Goal: Information Seeking & Learning: Learn about a topic

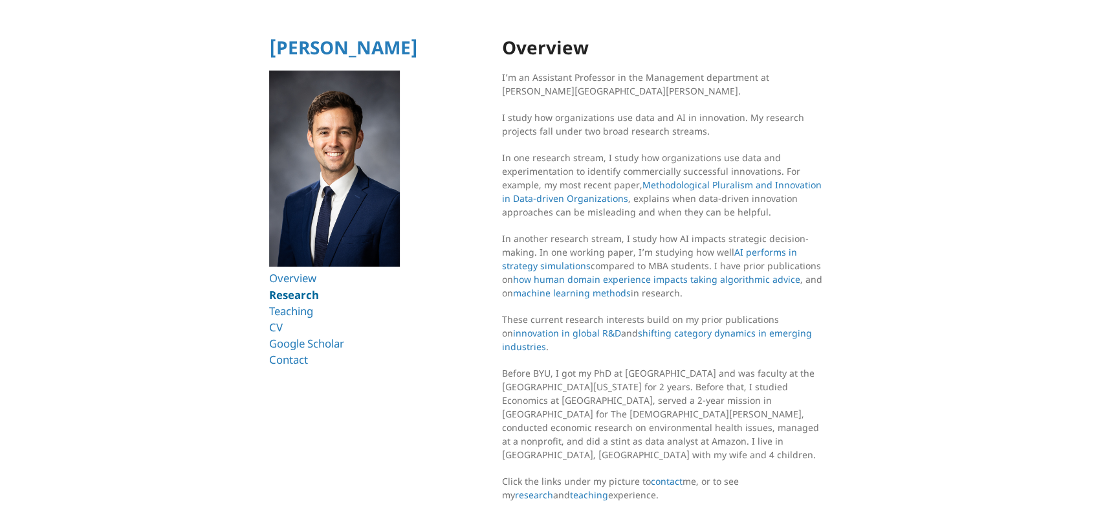
click at [292, 294] on link "Research" at bounding box center [294, 294] width 50 height 15
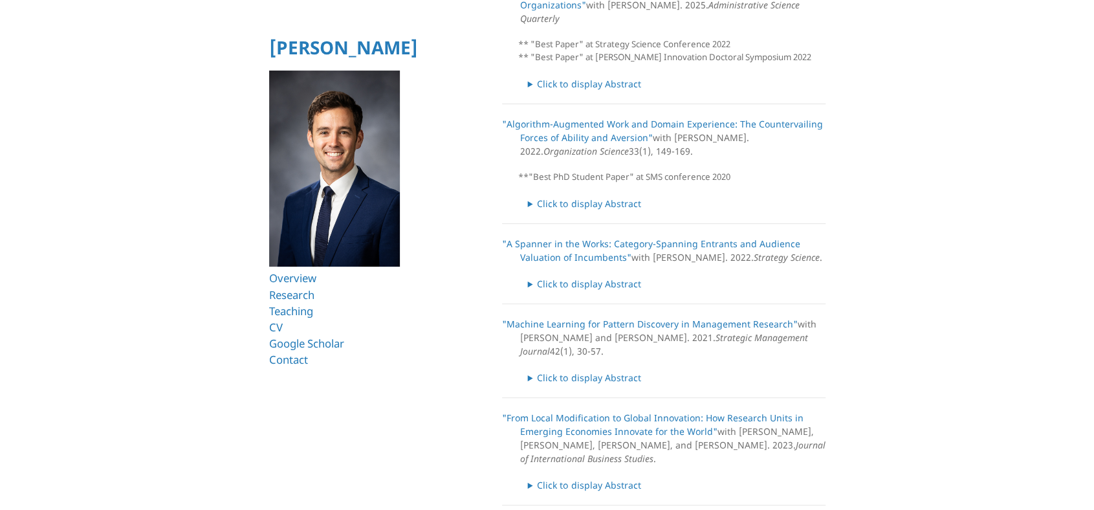
scroll to position [129, 0]
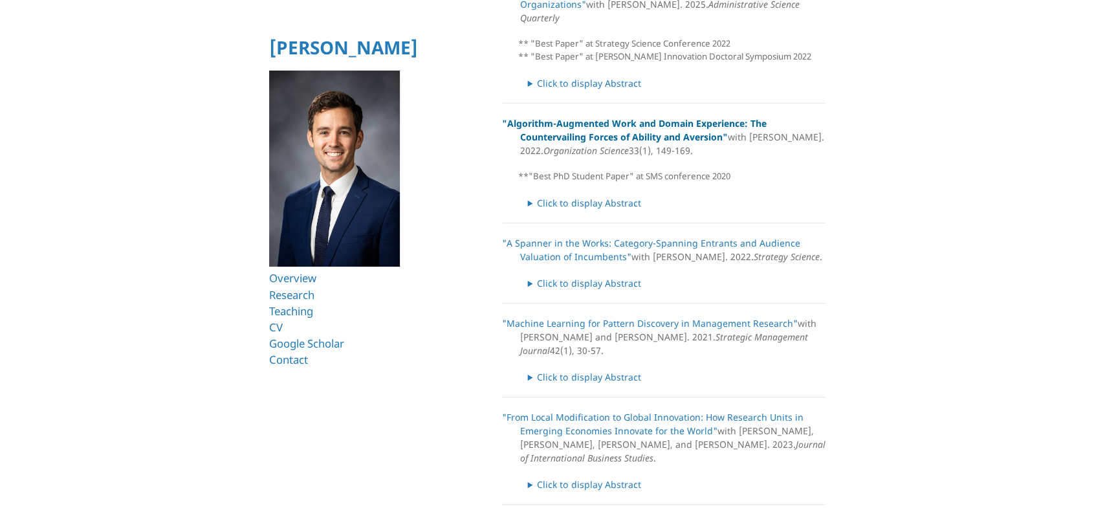
click at [594, 117] on link ""Algorithm-Augmented Work and Domain Experience: The Countervailing Forces of A…" at bounding box center [634, 130] width 265 height 26
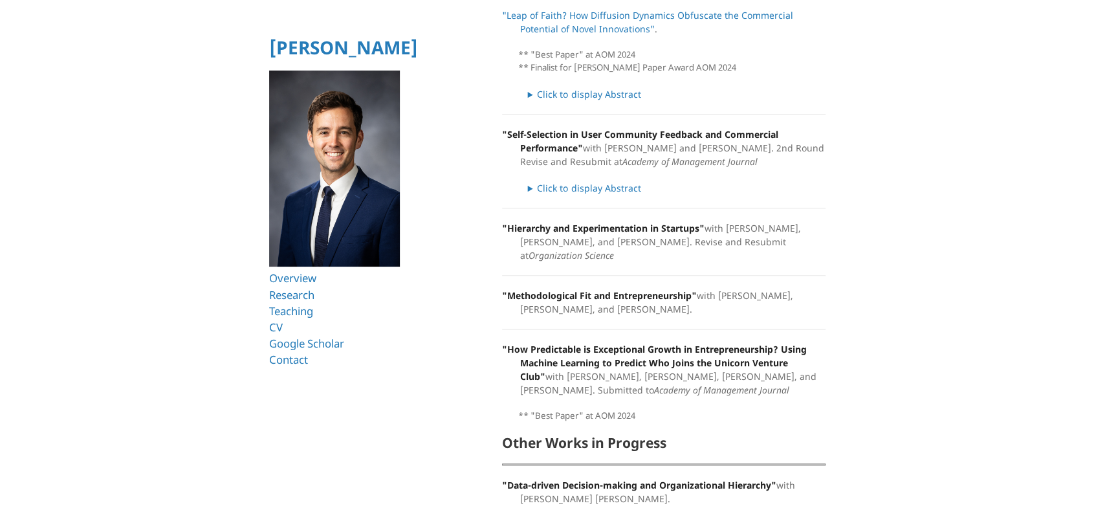
scroll to position [647, 0]
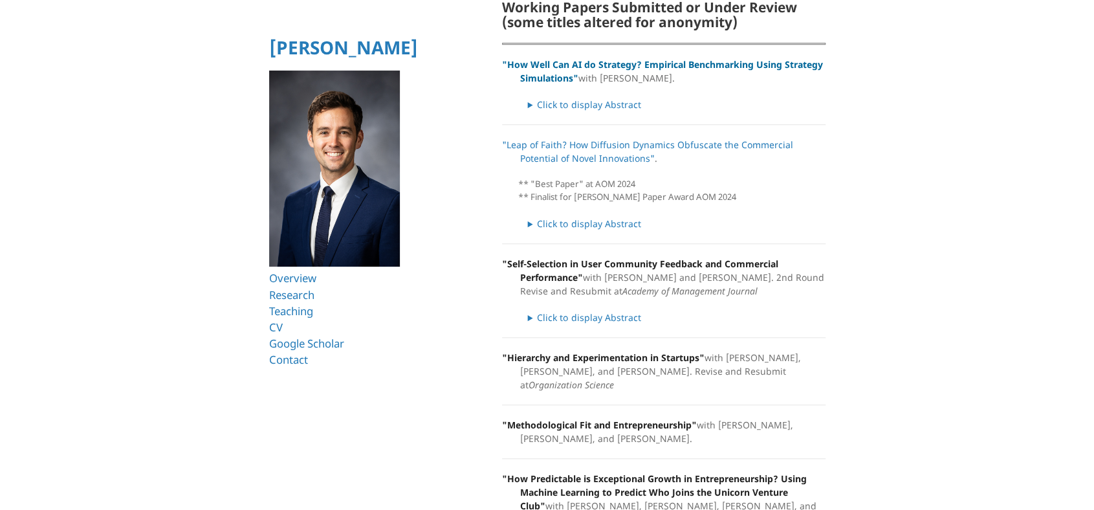
click at [582, 58] on link ""How Well Can AI do Strategy? Empirical Benchmarking Using Strategy Simulations"" at bounding box center [662, 71] width 321 height 26
click at [580, 98] on summary "Click to display Abstract" at bounding box center [677, 105] width 298 height 14
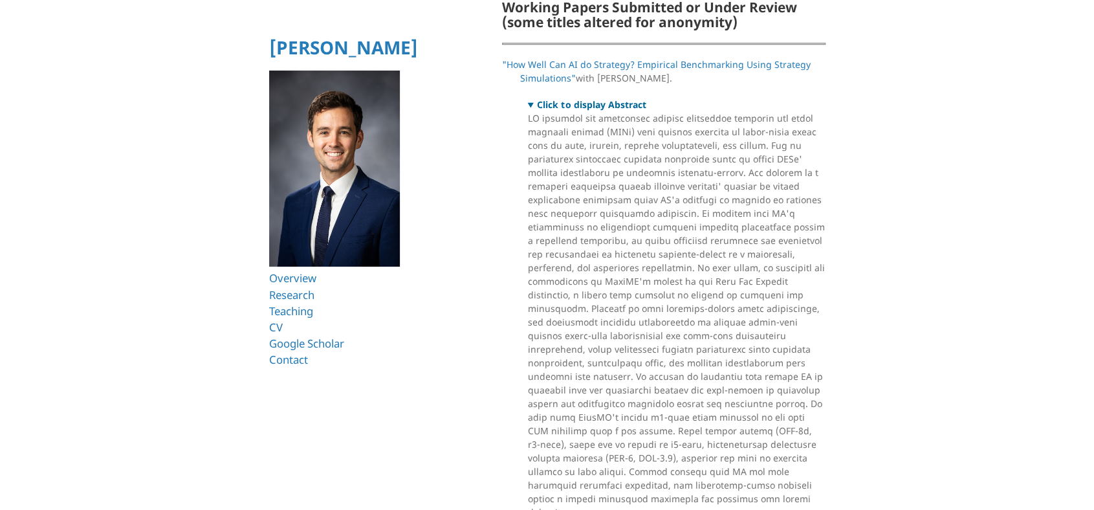
click at [580, 98] on summary "Click to display Abstract" at bounding box center [677, 105] width 298 height 14
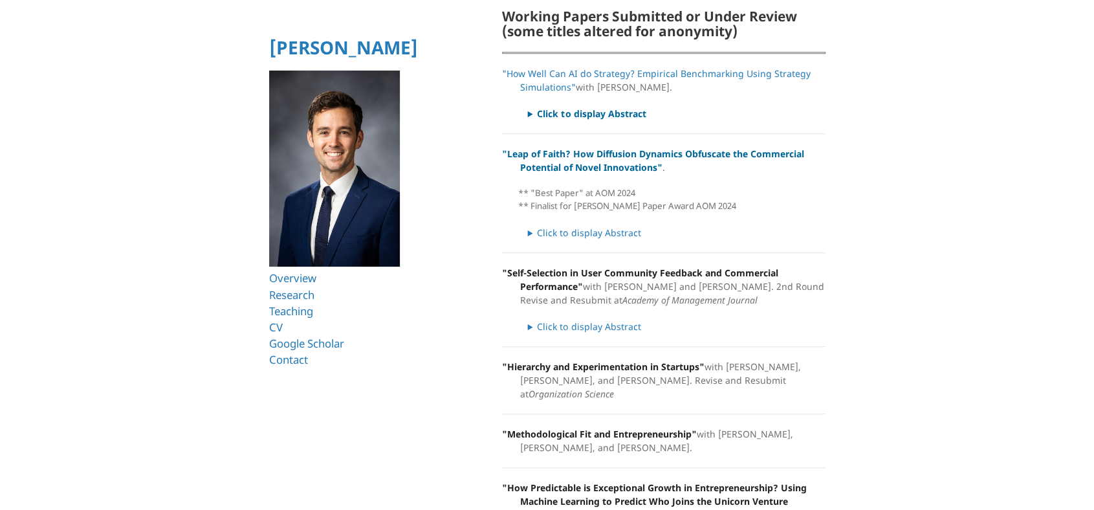
scroll to position [517, 0]
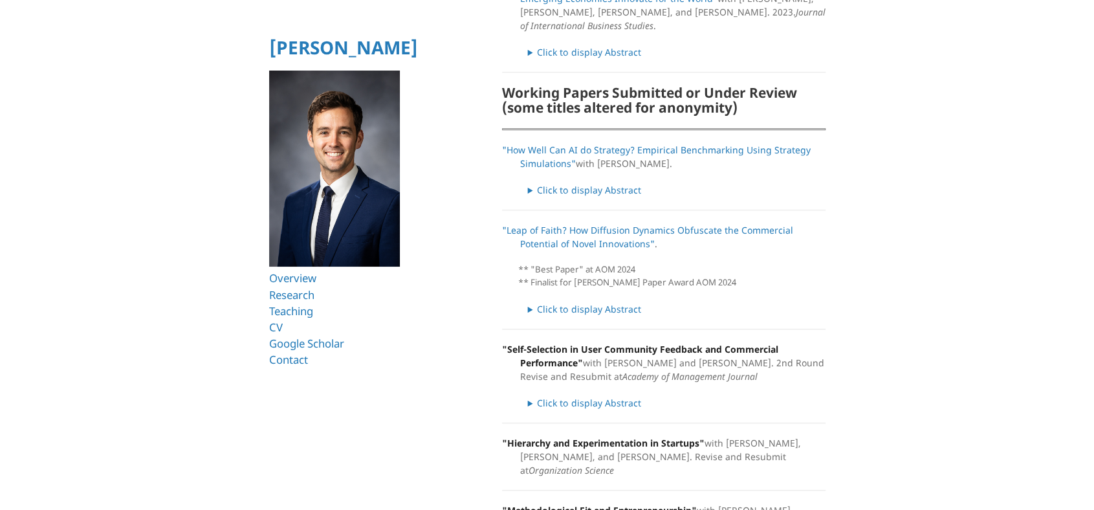
scroll to position [582, 0]
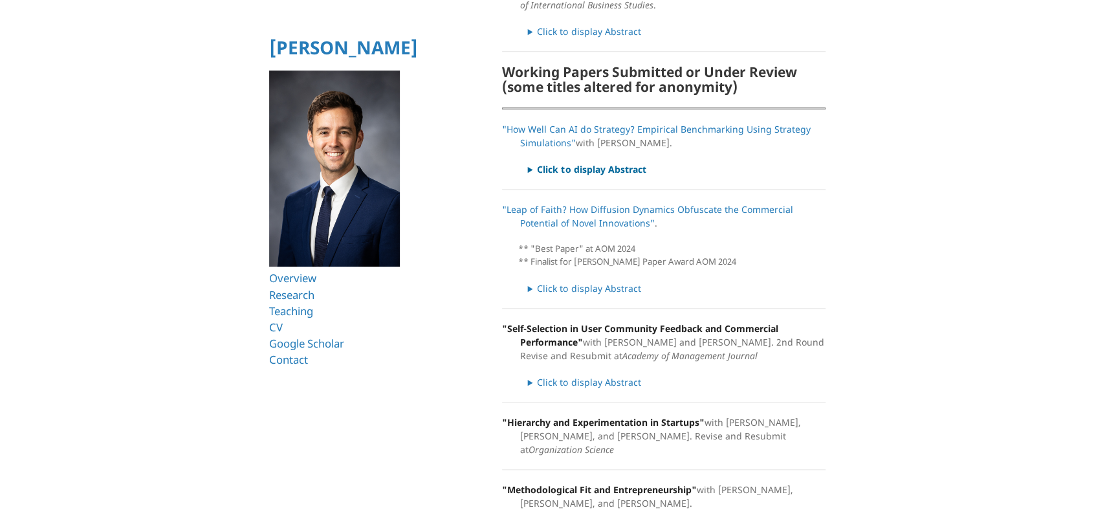
click at [577, 162] on summary "Click to display Abstract" at bounding box center [677, 169] width 298 height 14
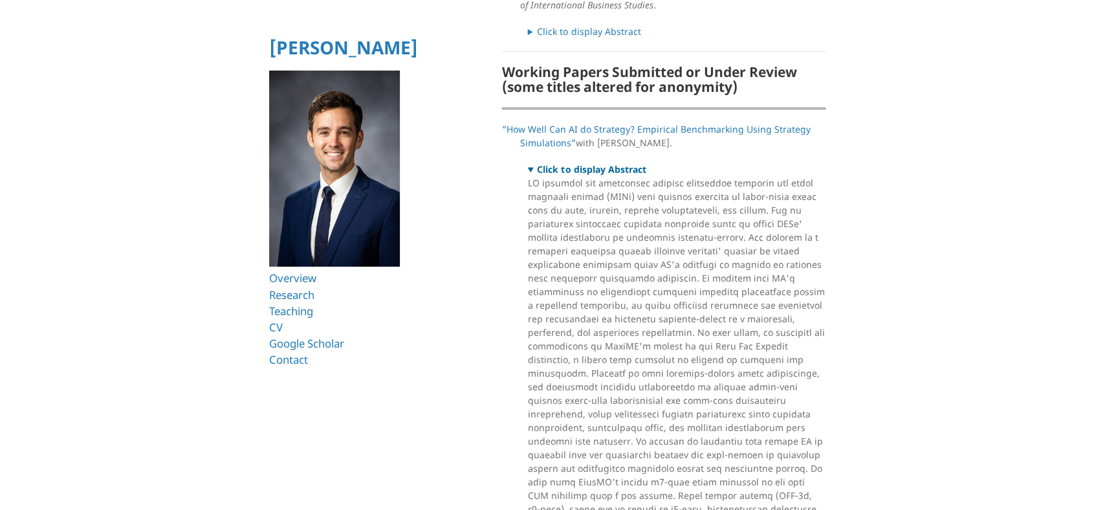
click at [577, 162] on summary "Click to display Abstract" at bounding box center [677, 169] width 298 height 14
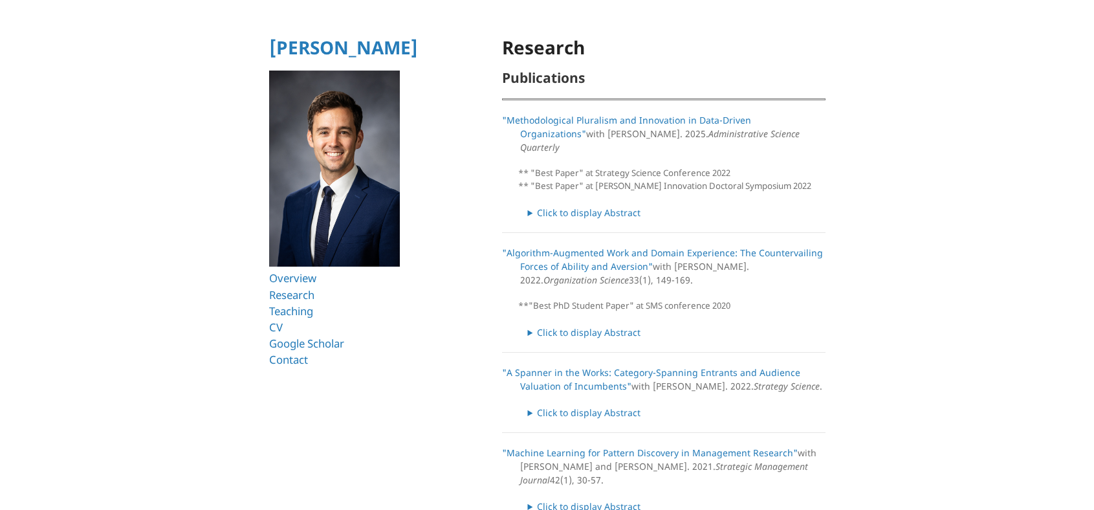
scroll to position [582, 0]
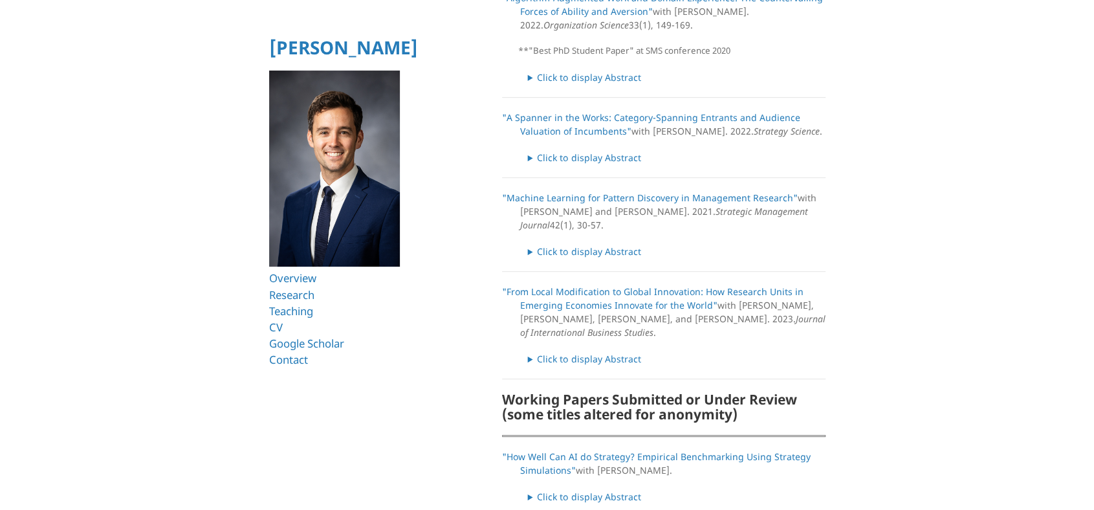
scroll to position [279, 0]
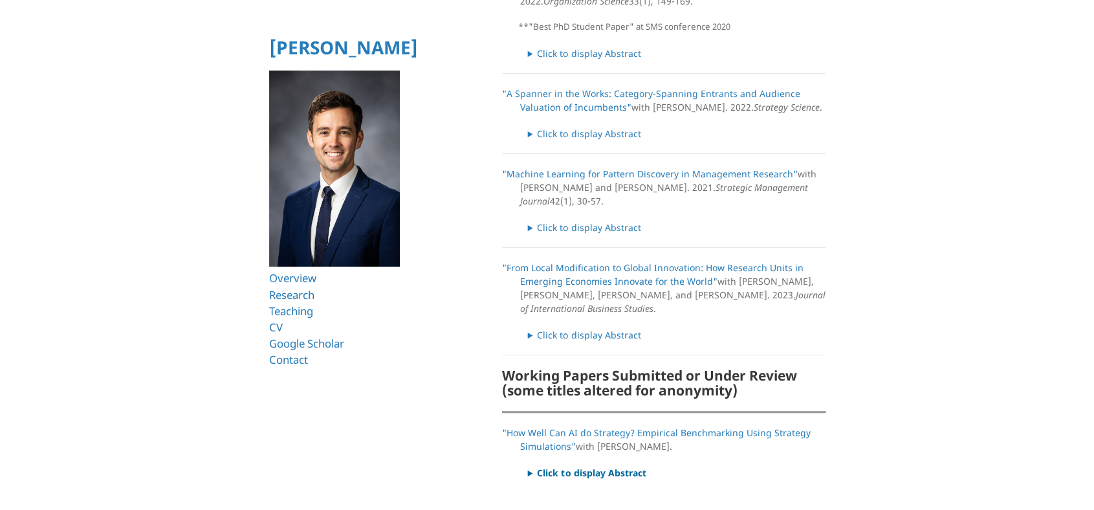
click at [605, 466] on summary "Click to display Abstract" at bounding box center [677, 473] width 298 height 14
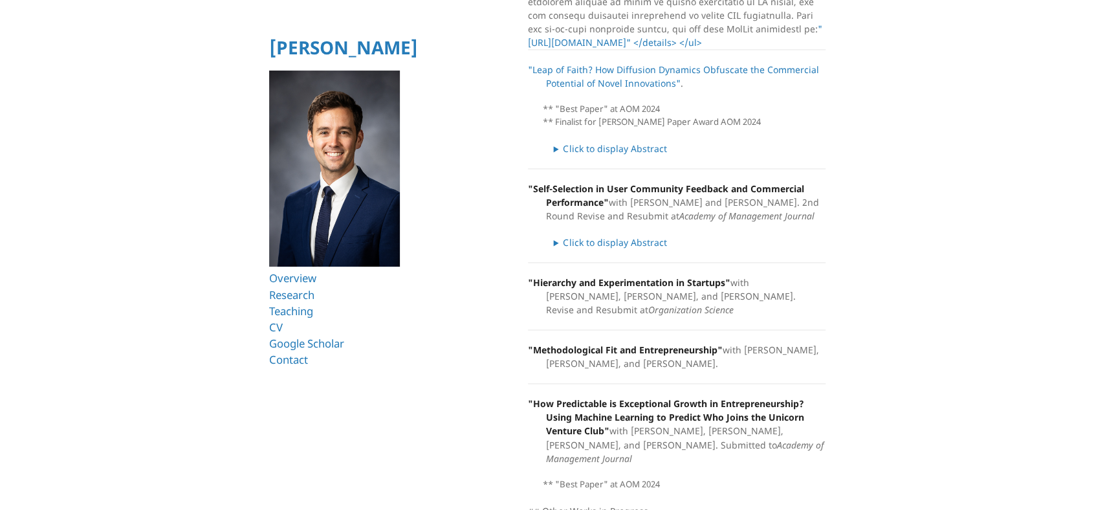
scroll to position [1384, 0]
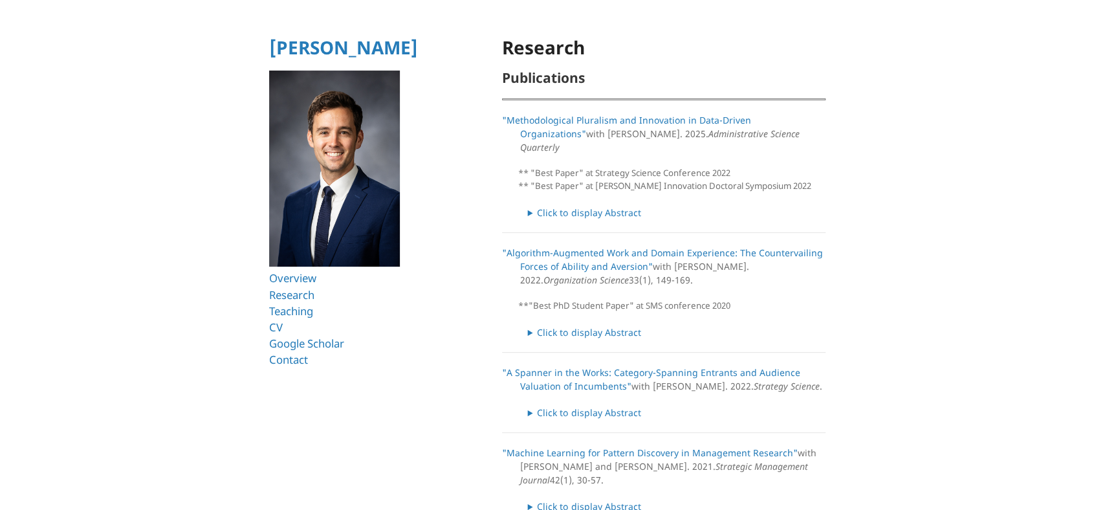
scroll to position [279, 0]
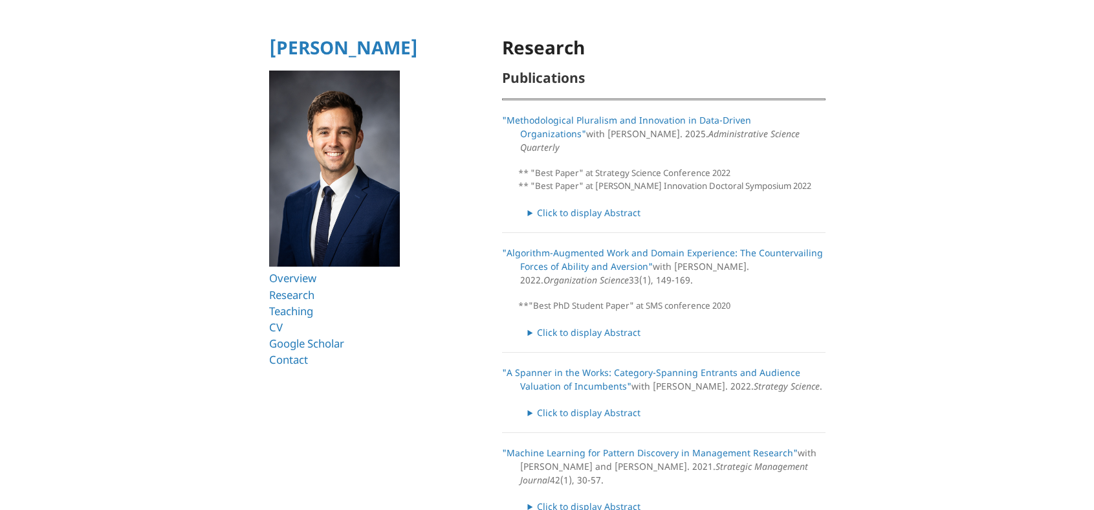
scroll to position [279, 0]
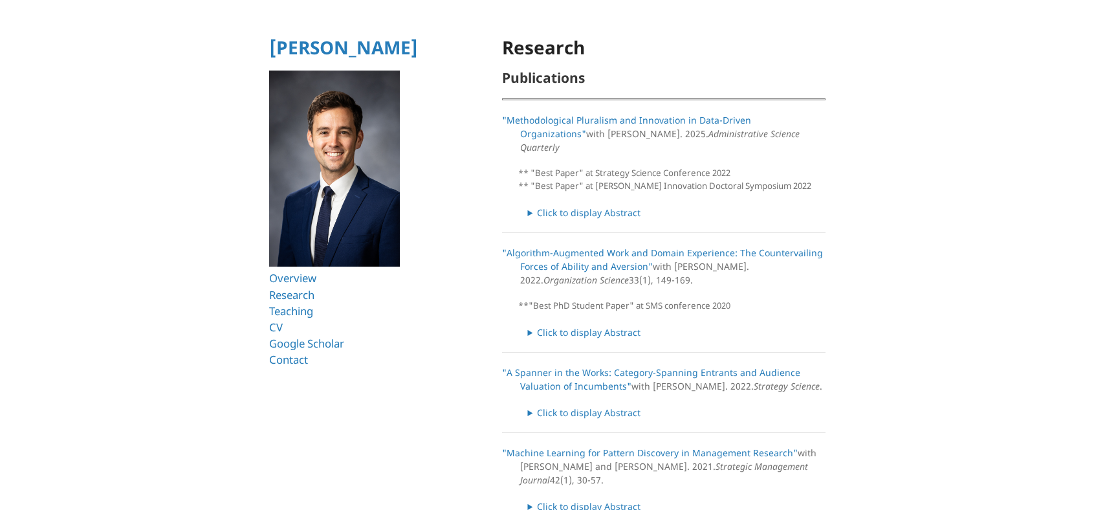
scroll to position [279, 0]
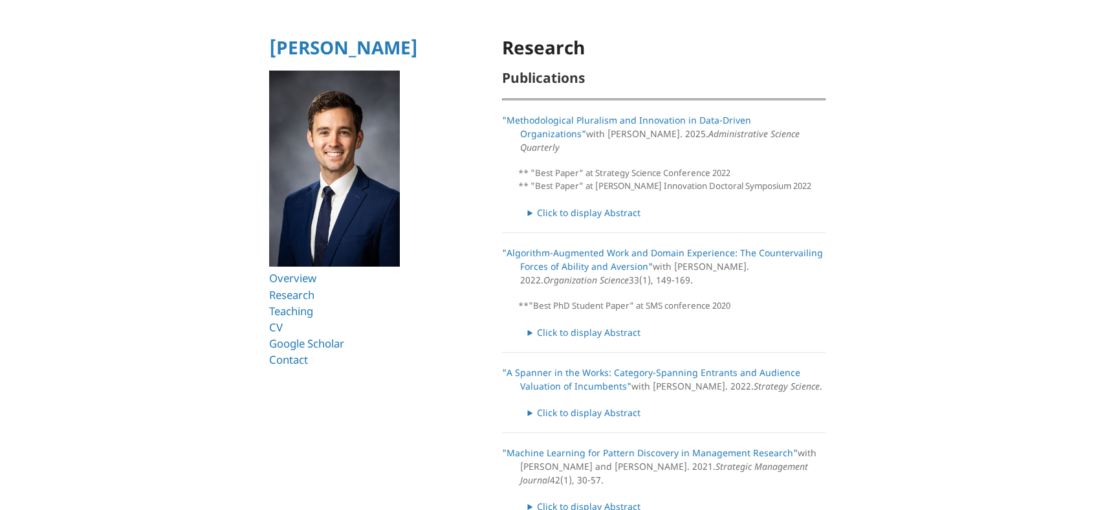
scroll to position [279, 0]
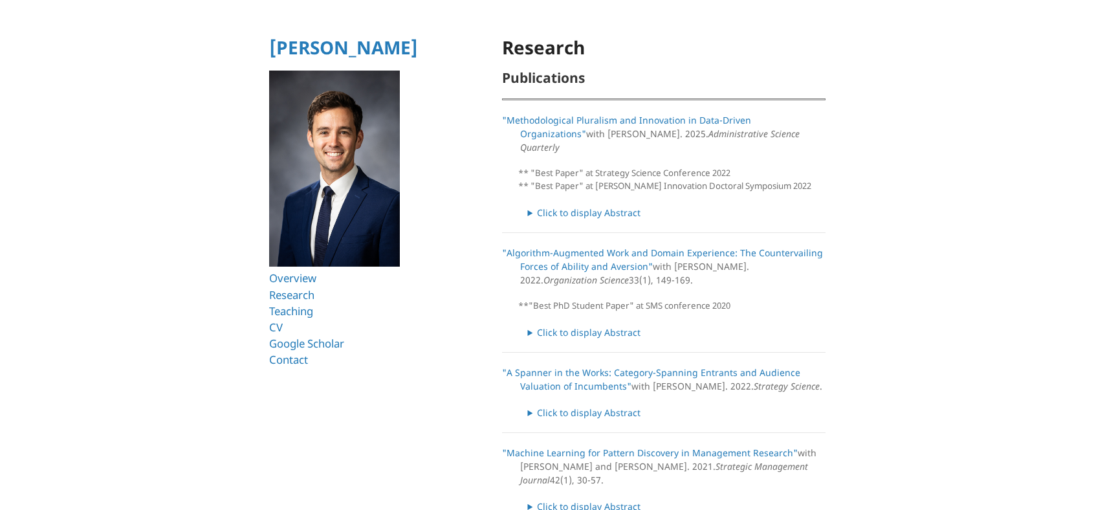
scroll to position [279, 0]
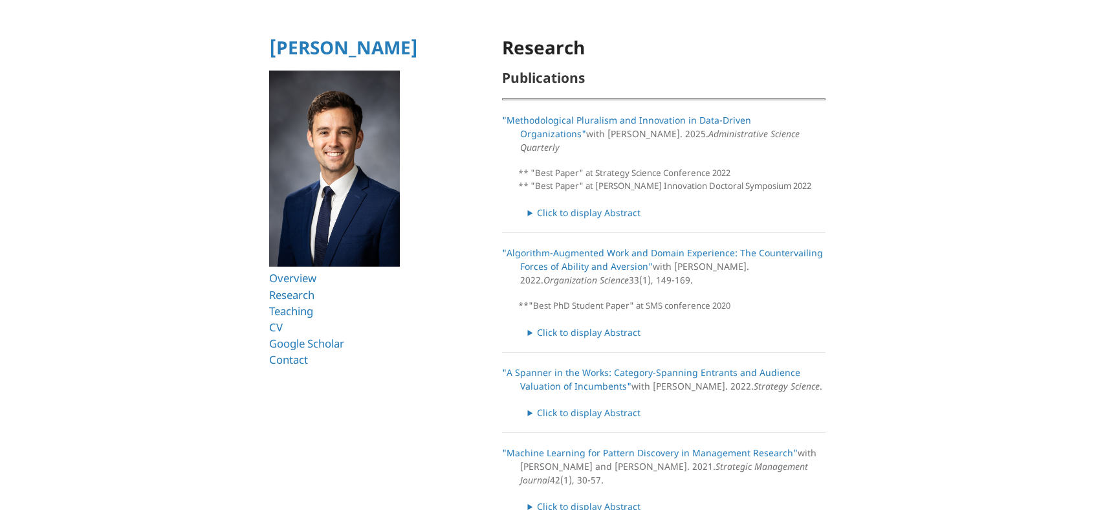
scroll to position [279, 0]
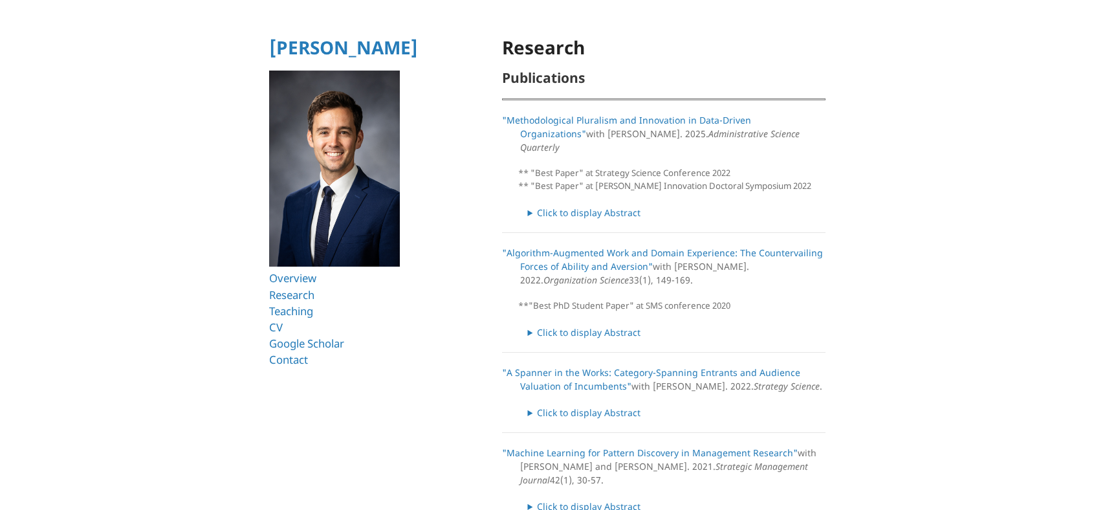
scroll to position [279, 0]
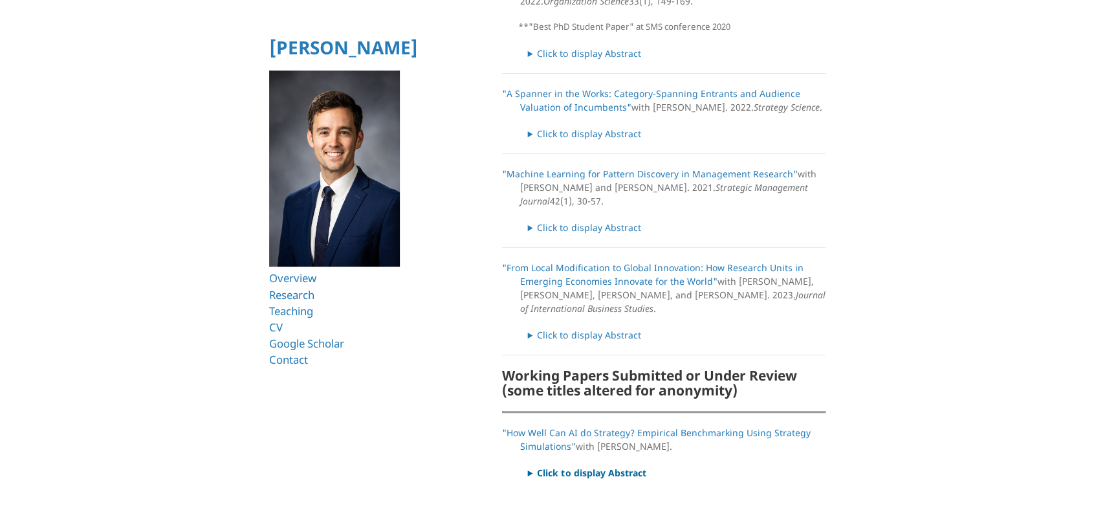
click at [579, 466] on summary "Click to display Abstract" at bounding box center [677, 473] width 298 height 14
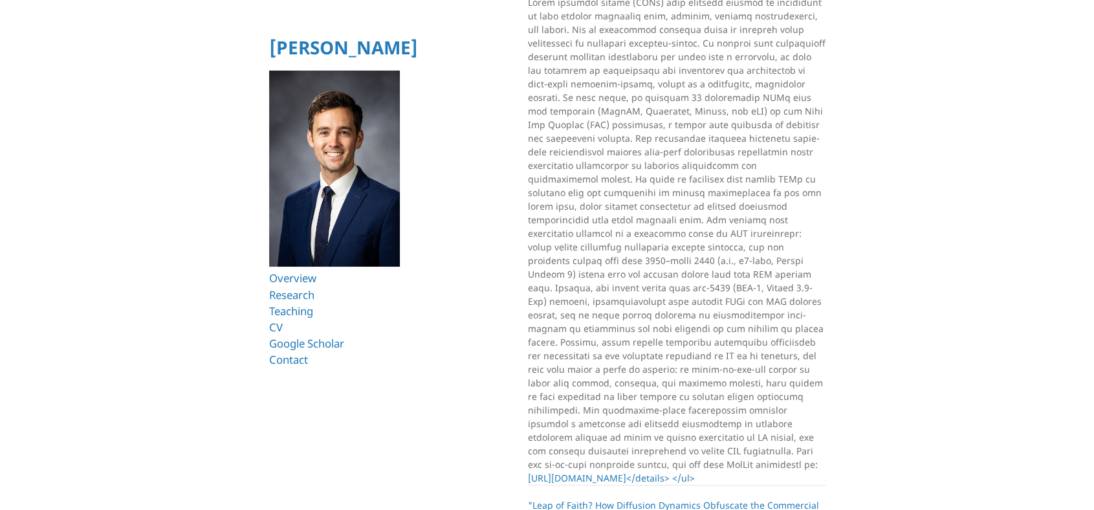
scroll to position [990, 0]
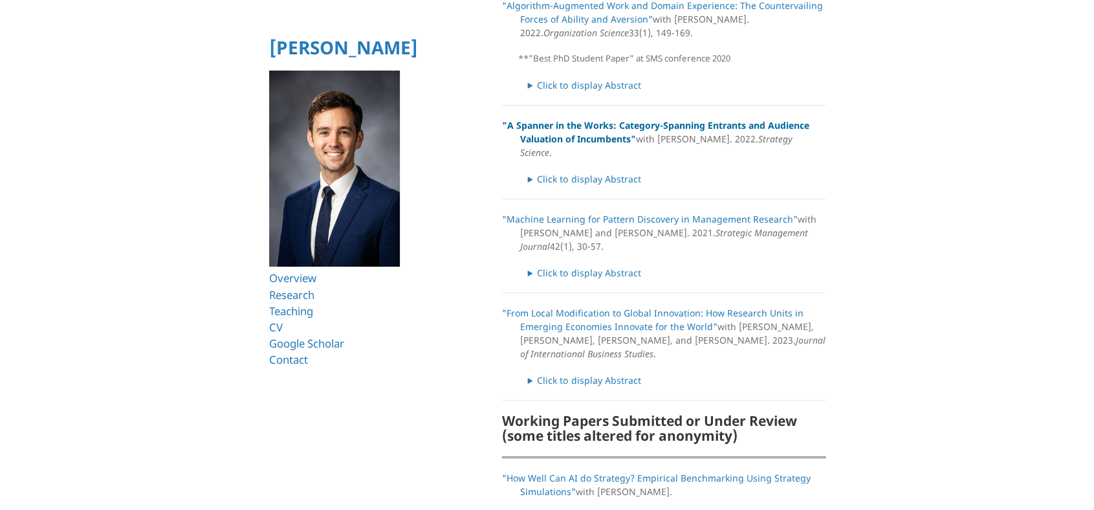
scroll to position [279, 0]
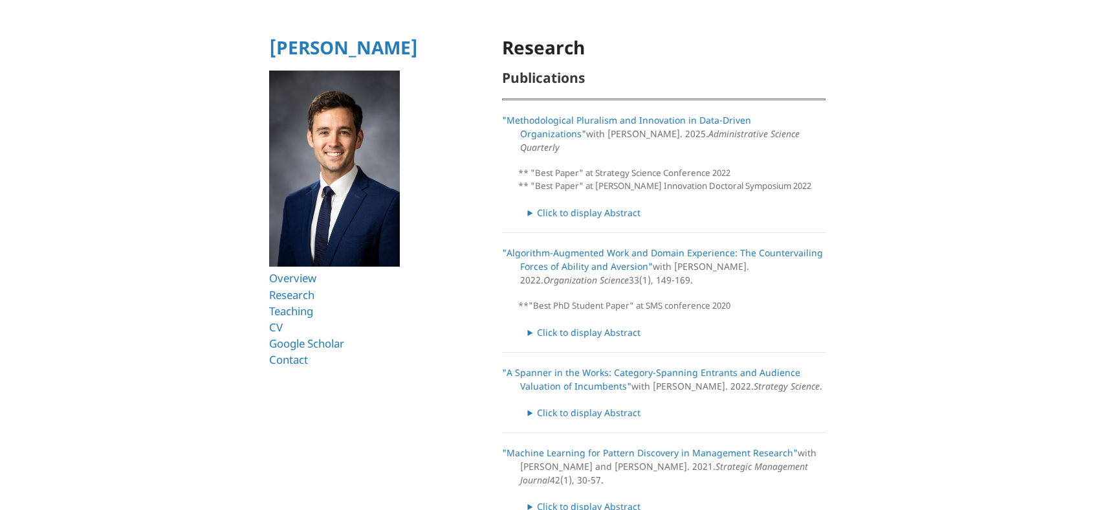
scroll to position [279, 0]
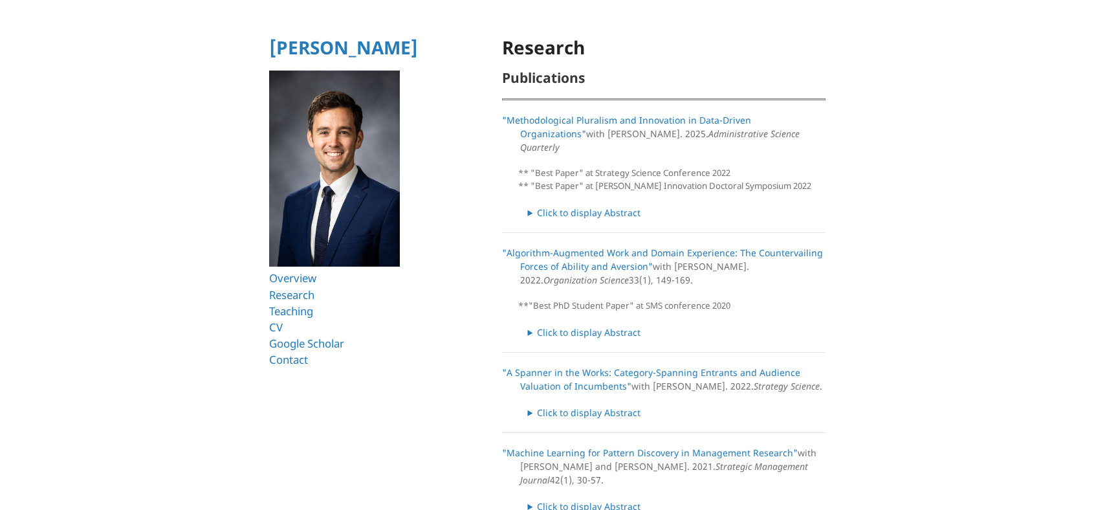
scroll to position [279, 0]
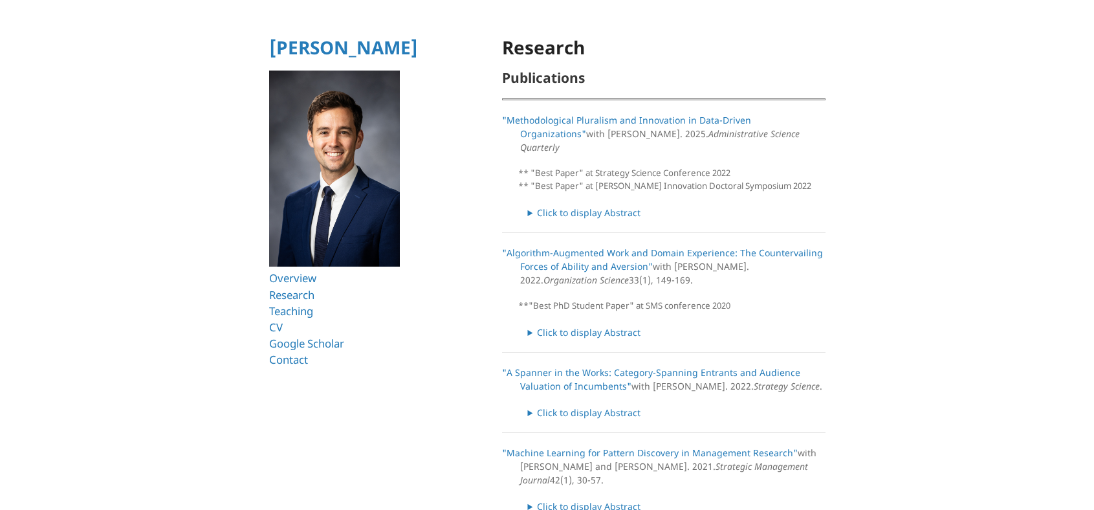
scroll to position [279, 0]
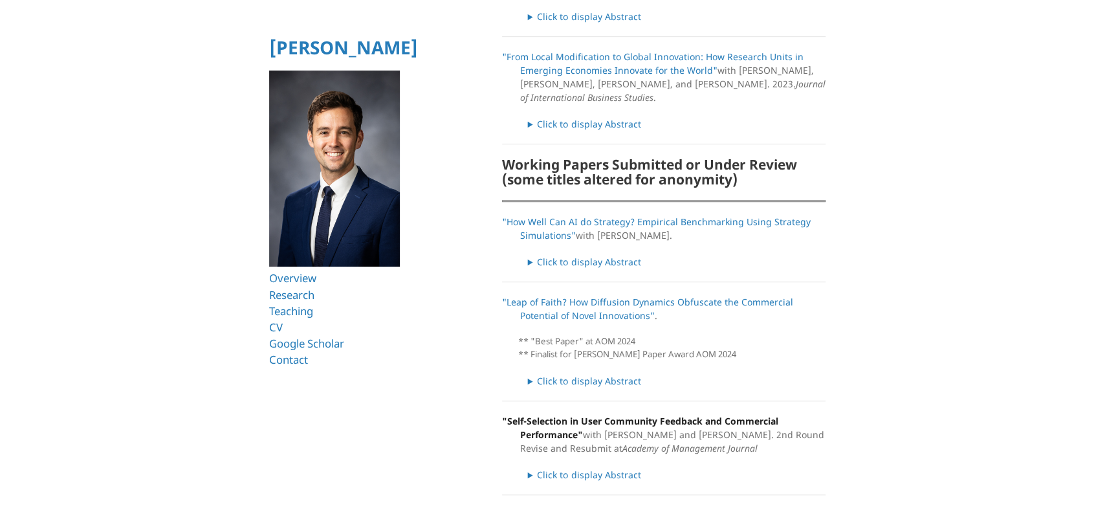
scroll to position [470, 0]
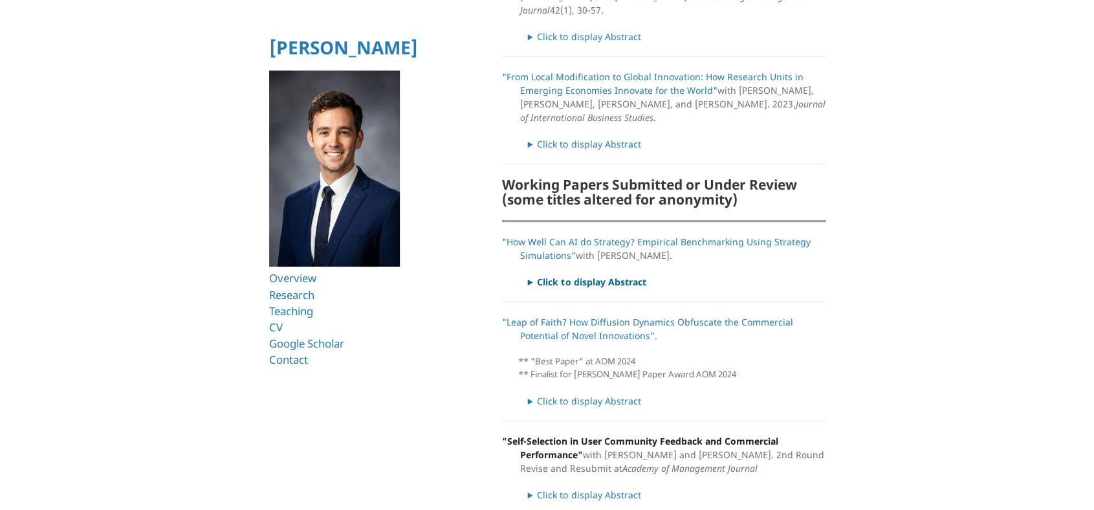
click at [587, 275] on summary "Click to display Abstract" at bounding box center [677, 282] width 298 height 14
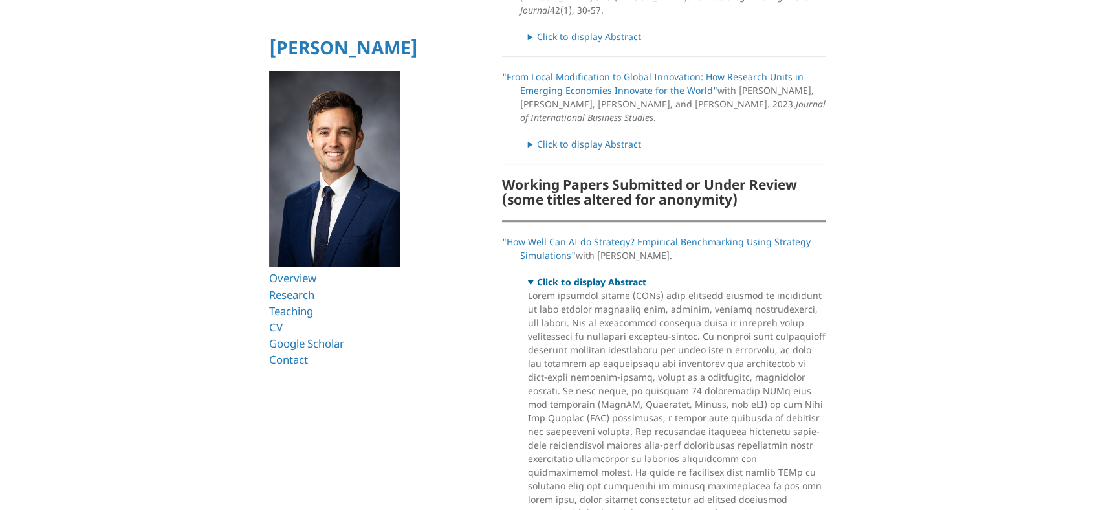
click at [587, 275] on summary "Click to display Abstract" at bounding box center [677, 282] width 298 height 14
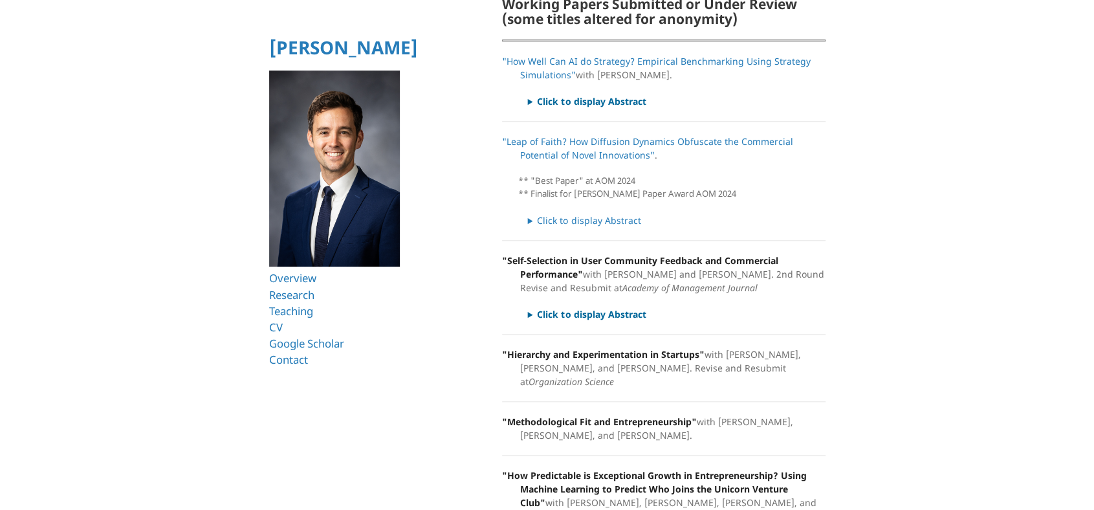
scroll to position [0, 0]
